Goal: Check status: Check status

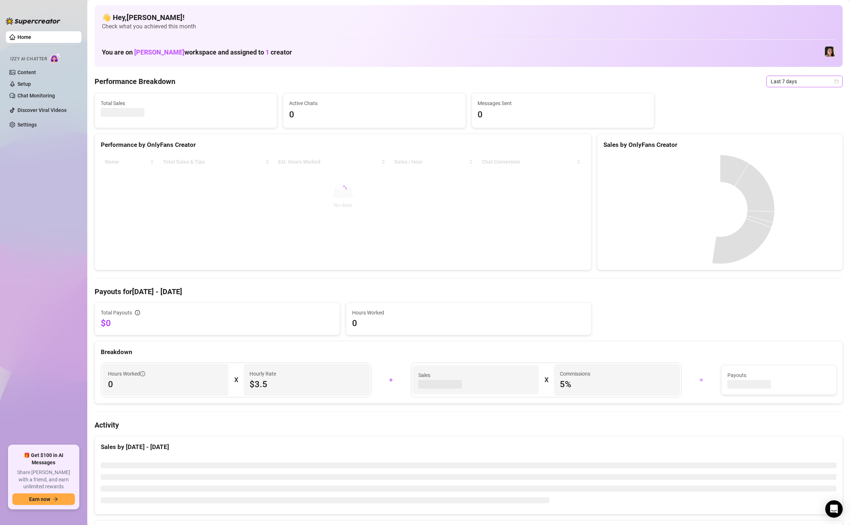
click at [794, 81] on span "Last 7 days" at bounding box center [805, 81] width 68 height 11
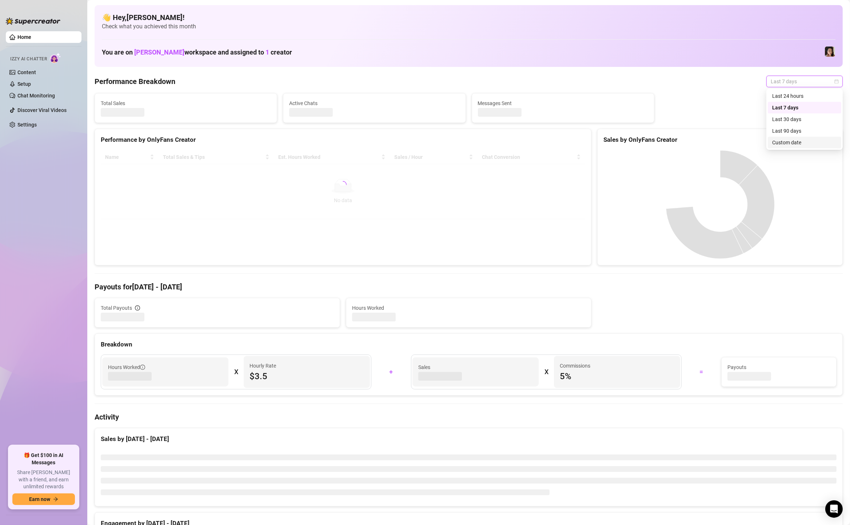
click at [783, 139] on div "Custom date" at bounding box center [804, 143] width 65 height 8
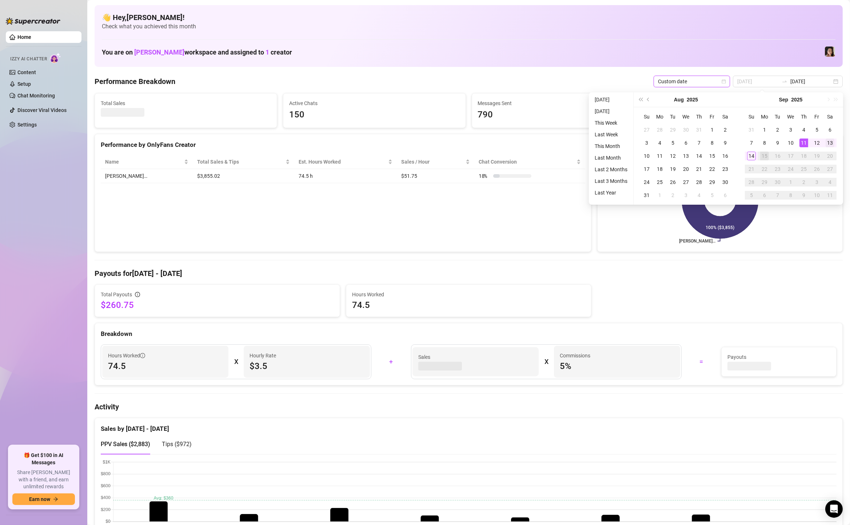
type input "[DATE]"
click at [833, 145] on div "13" at bounding box center [830, 143] width 9 height 9
type input "[DATE]"
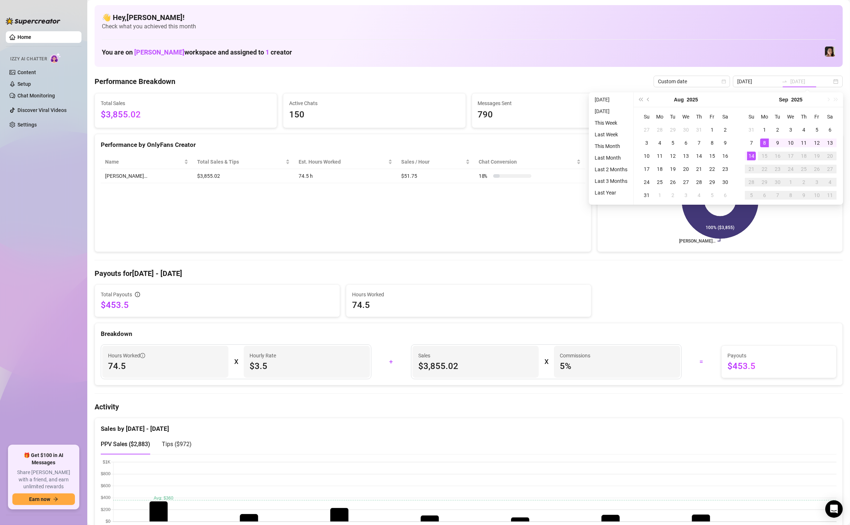
click at [750, 155] on div "14" at bounding box center [751, 156] width 9 height 9
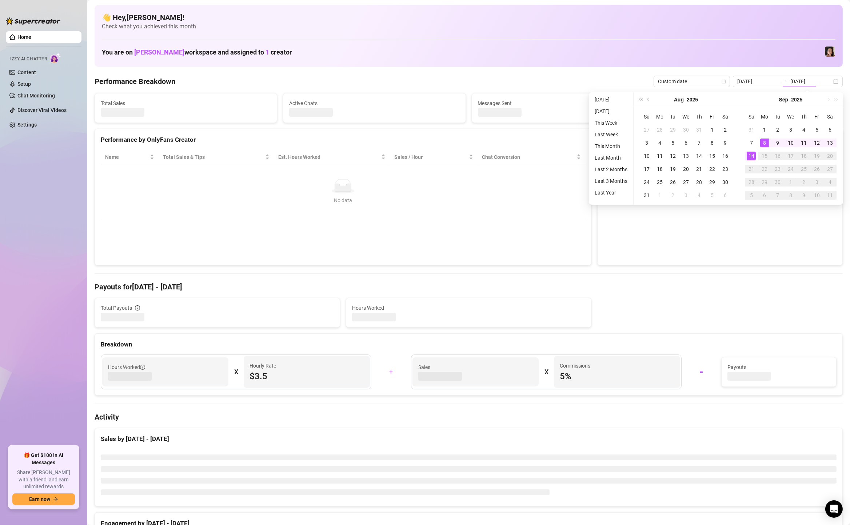
type input "[DATE]"
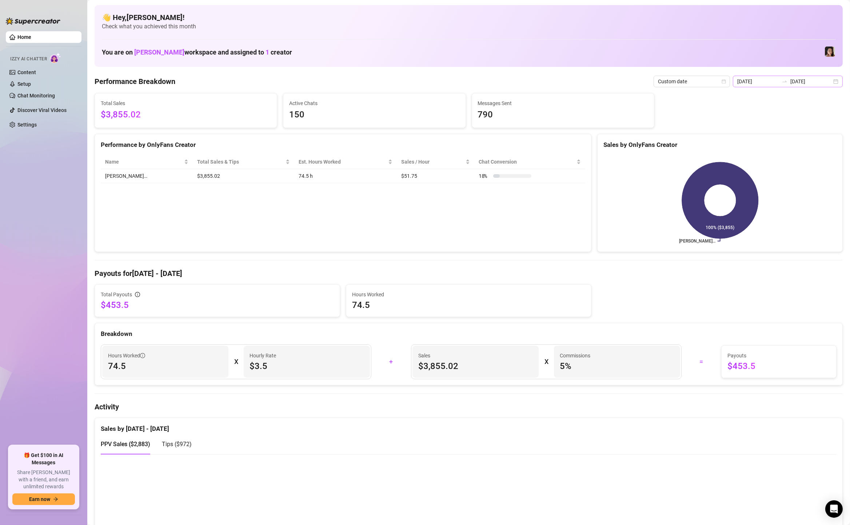
click at [836, 80] on div "[DATE] [DATE]" at bounding box center [788, 82] width 110 height 12
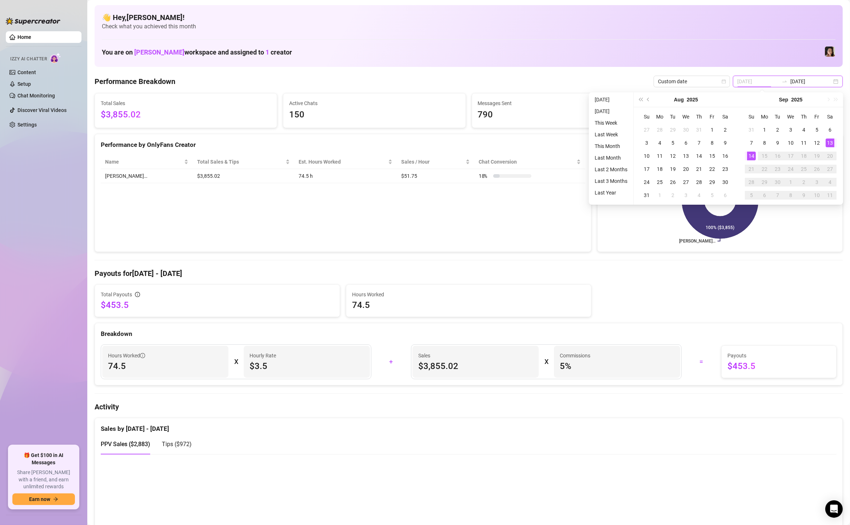
type input "[DATE]"
click at [827, 145] on div "13" at bounding box center [830, 143] width 9 height 9
type input "[DATE]"
click at [753, 156] on div "14" at bounding box center [751, 156] width 9 height 9
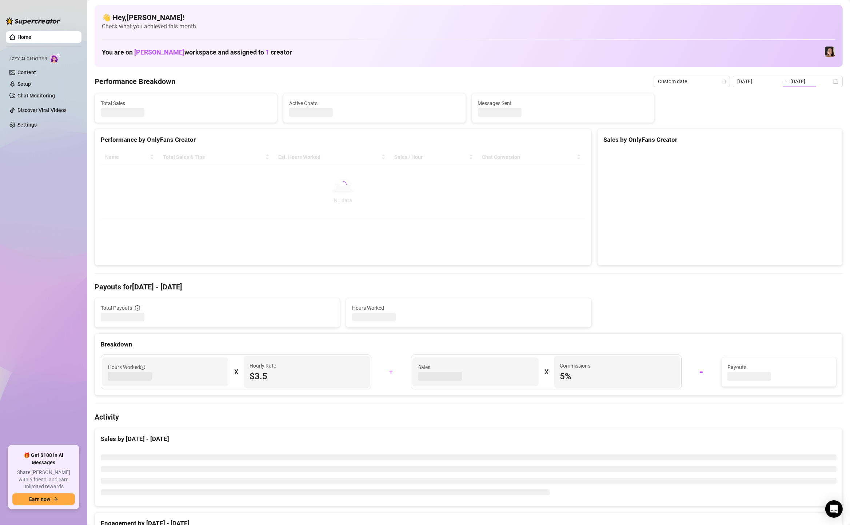
type input "[DATE]"
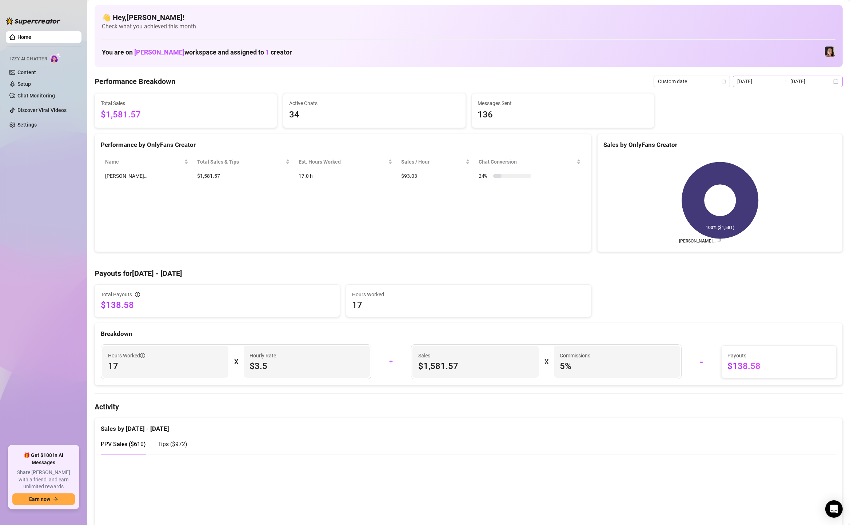
click at [835, 83] on div "[DATE] [DATE]" at bounding box center [788, 82] width 110 height 12
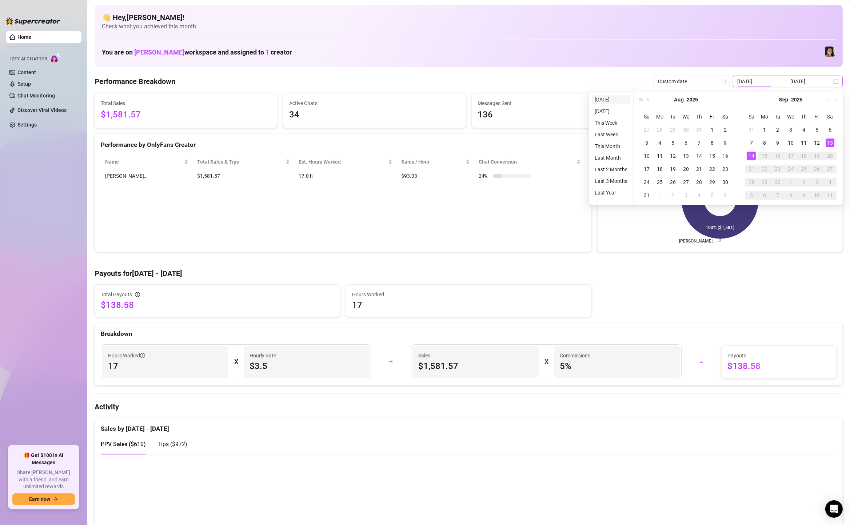
type input "[DATE]"
click at [602, 101] on li "[DATE]" at bounding box center [611, 99] width 39 height 9
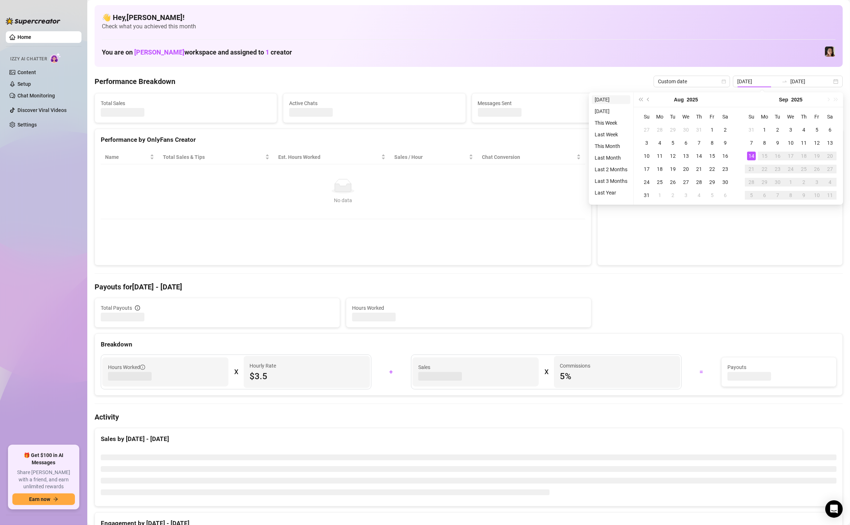
type input "[DATE]"
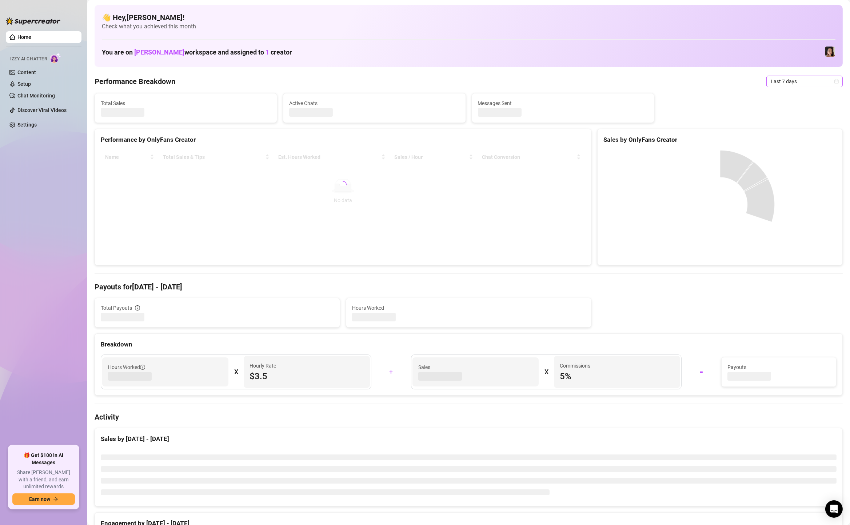
click at [808, 80] on span "Last 7 days" at bounding box center [805, 81] width 68 height 11
click at [774, 145] on div "Custom date" at bounding box center [804, 143] width 65 height 8
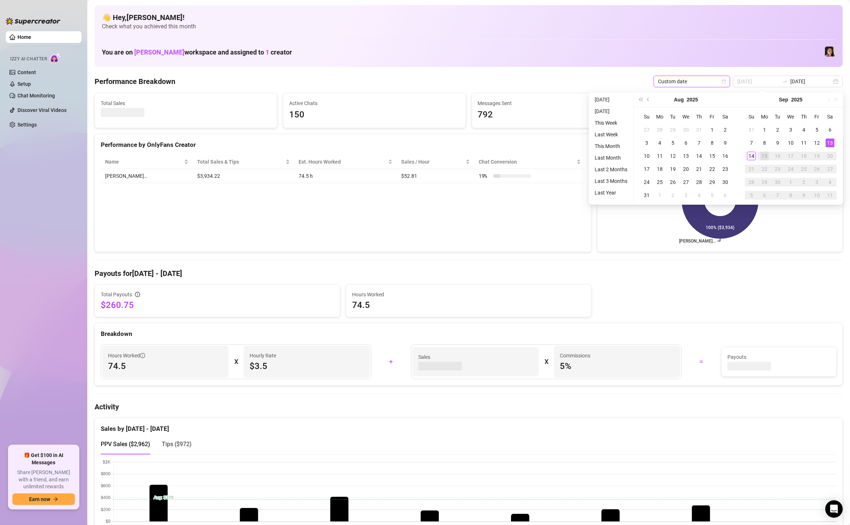
click at [830, 142] on div "13" at bounding box center [830, 143] width 9 height 9
type input "[DATE]"
click at [751, 154] on div "14" at bounding box center [751, 156] width 9 height 9
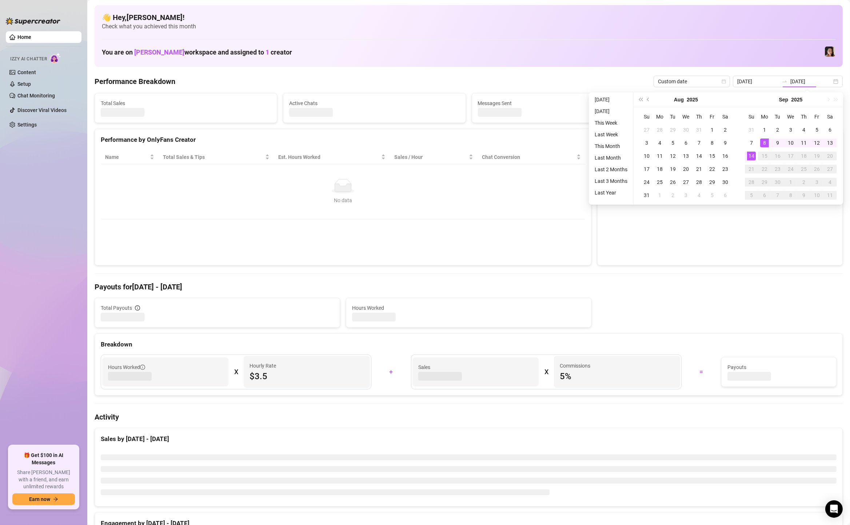
type input "[DATE]"
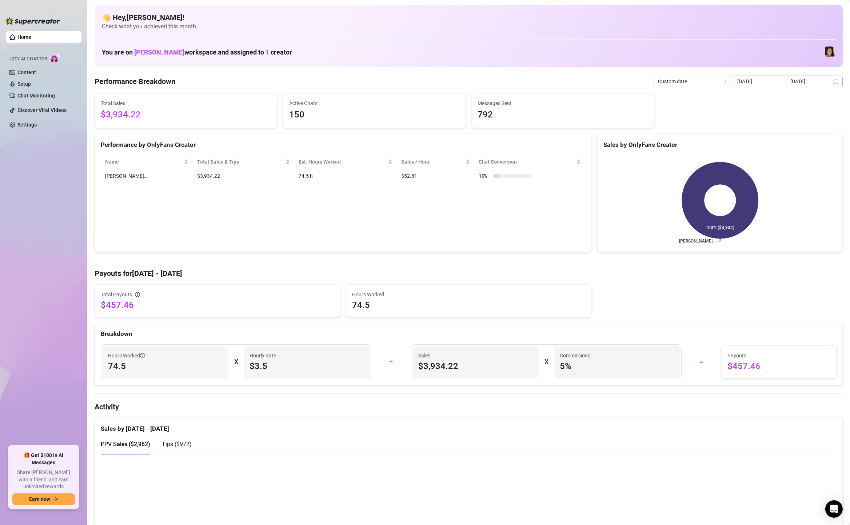
click at [836, 81] on div "[DATE] [DATE]" at bounding box center [788, 82] width 110 height 12
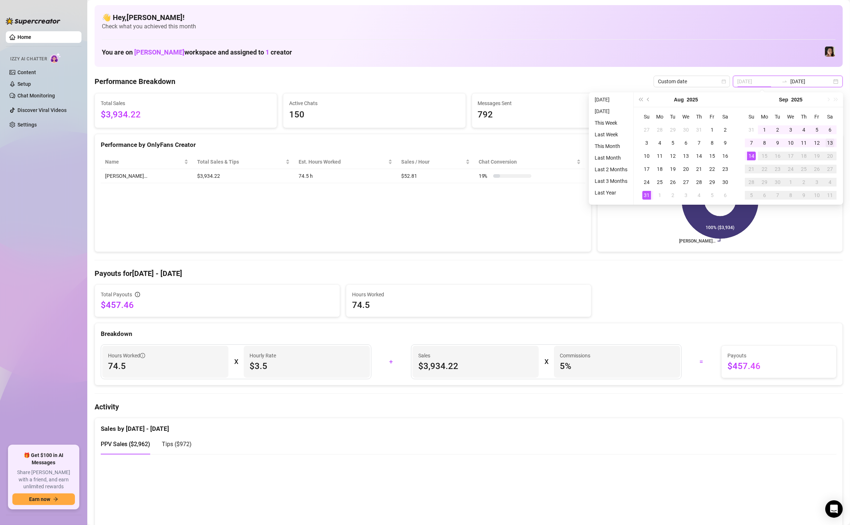
type input "[DATE]"
click at [836, 144] on td "13" at bounding box center [830, 142] width 13 height 13
type input "[DATE]"
click at [753, 154] on div "14" at bounding box center [751, 156] width 9 height 9
type input "[DATE]"
